Goal: Navigation & Orientation: Find specific page/section

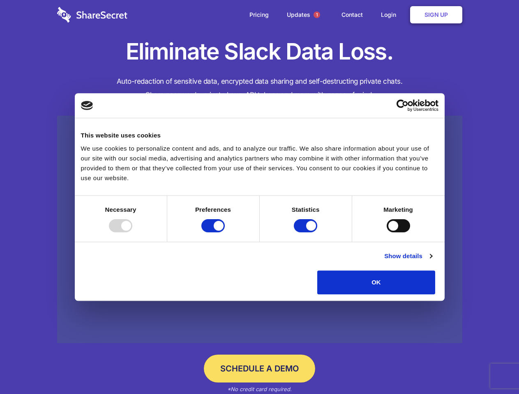
click at [132, 233] on div at bounding box center [120, 225] width 23 height 13
click at [225, 233] on input "Preferences" at bounding box center [212, 225] width 23 height 13
checkbox input "false"
click at [307, 233] on input "Statistics" at bounding box center [305, 225] width 23 height 13
checkbox input "false"
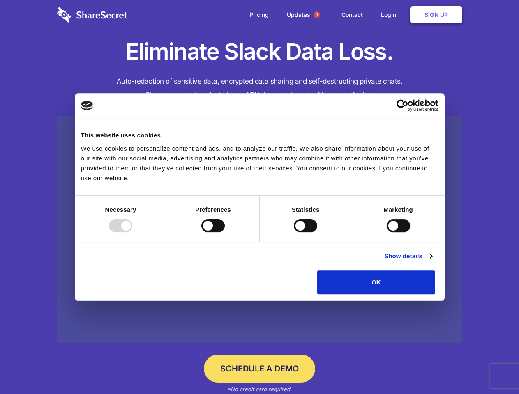
click at [387, 233] on input "Marketing" at bounding box center [398, 225] width 23 height 13
checkbox input "true"
click at [432, 261] on link "Show details" at bounding box center [408, 256] width 48 height 10
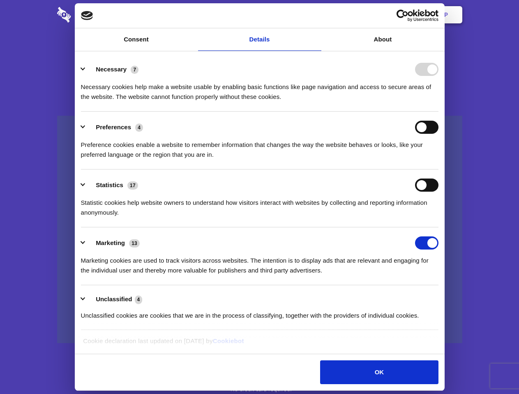
click at [438, 112] on li "Necessary 7 Necessary cookies help make a website usable by enabling basic func…" at bounding box center [260, 83] width 358 height 58
click at [316, 15] on span "1" at bounding box center [317, 15] width 7 height 7
